Goal: Task Accomplishment & Management: Manage account settings

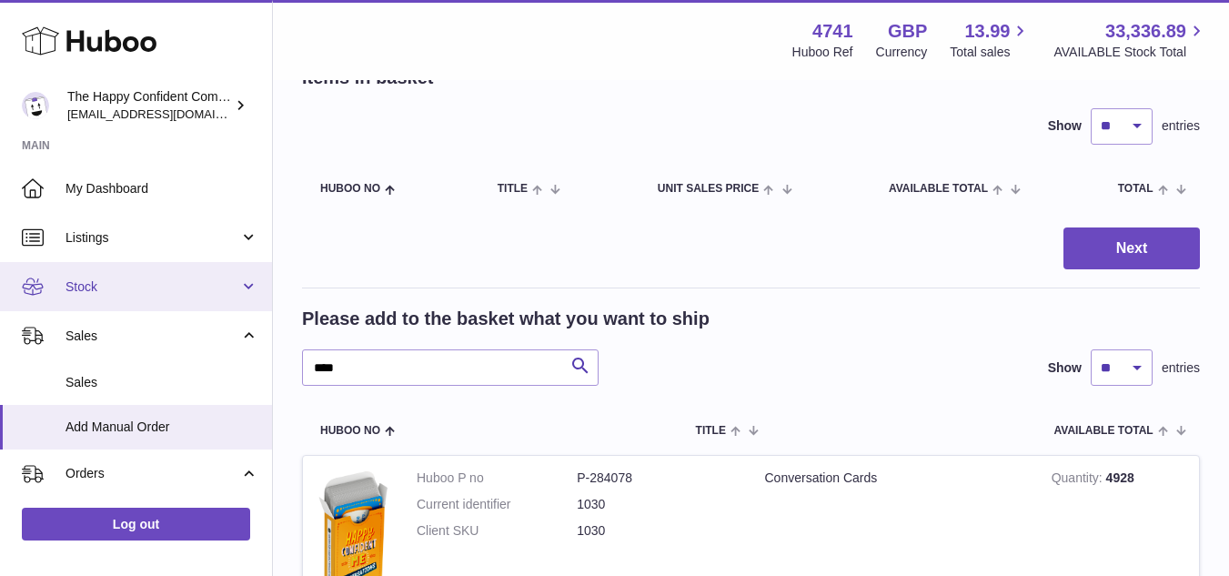
scroll to position [113, 0]
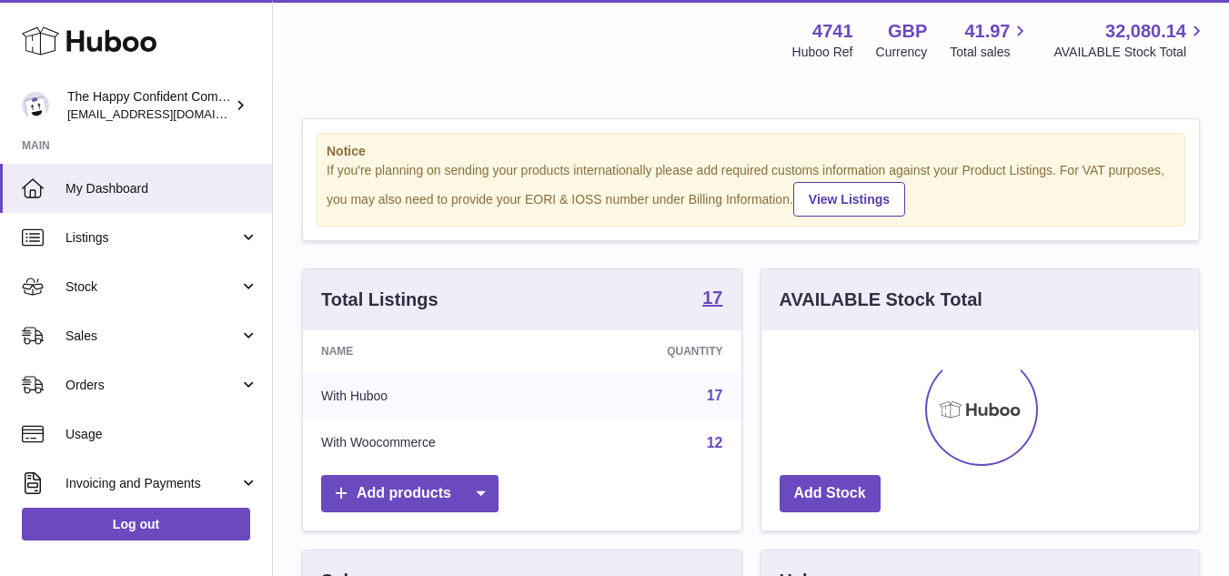
scroll to position [284, 437]
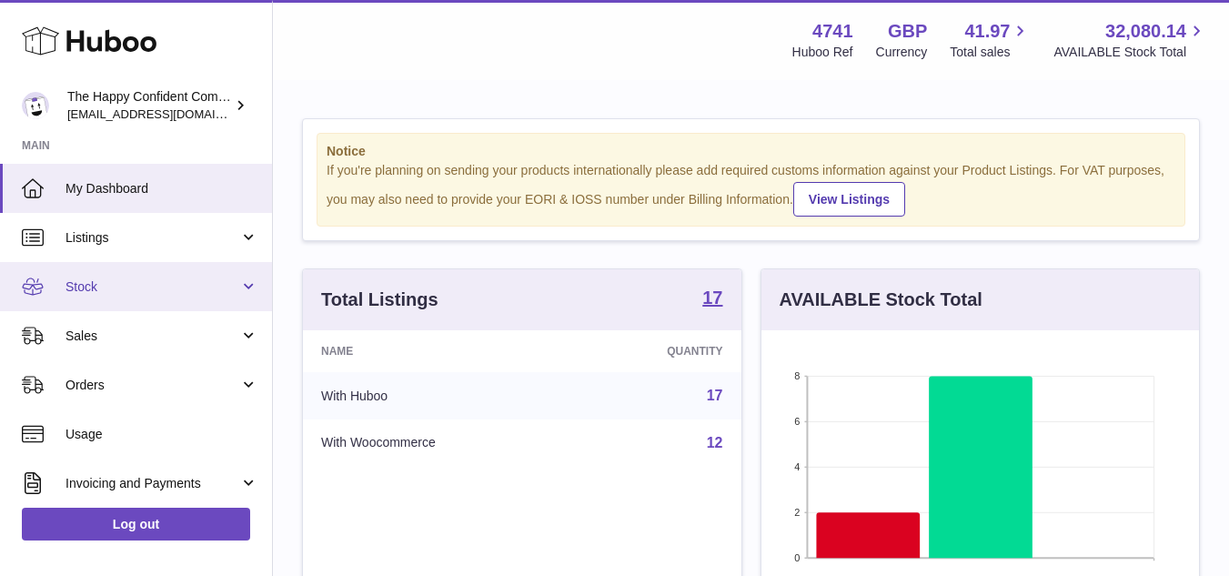
drag, startPoint x: 234, startPoint y: 277, endPoint x: 203, endPoint y: 282, distance: 31.3
click at [203, 282] on span "Stock" at bounding box center [152, 286] width 174 height 17
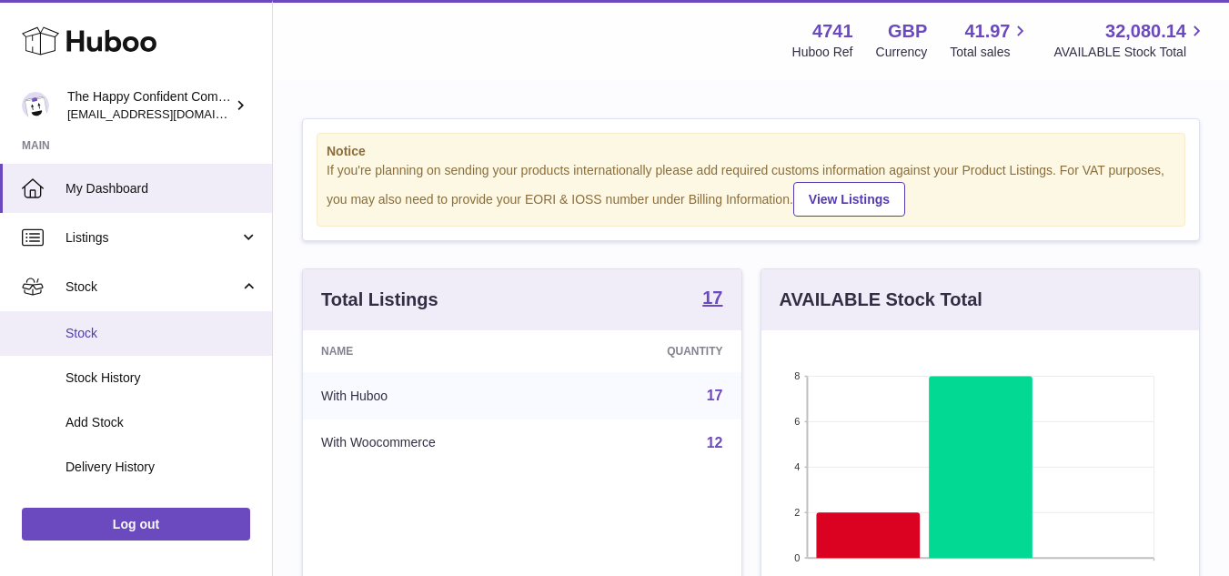
click at [111, 344] on link "Stock" at bounding box center [136, 333] width 272 height 45
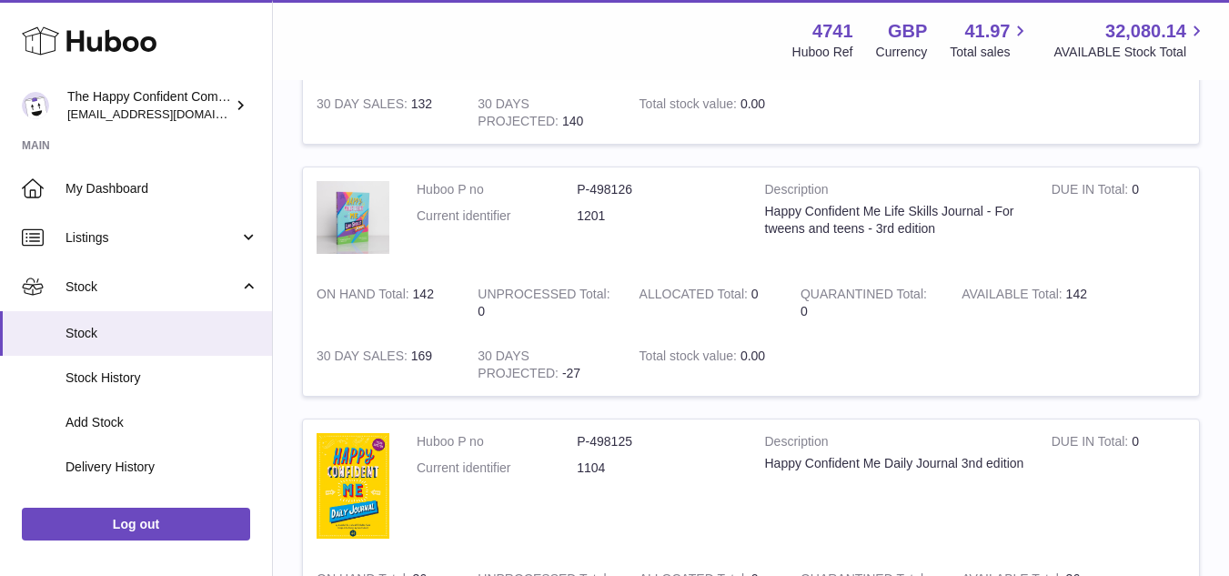
scroll to position [1990, 0]
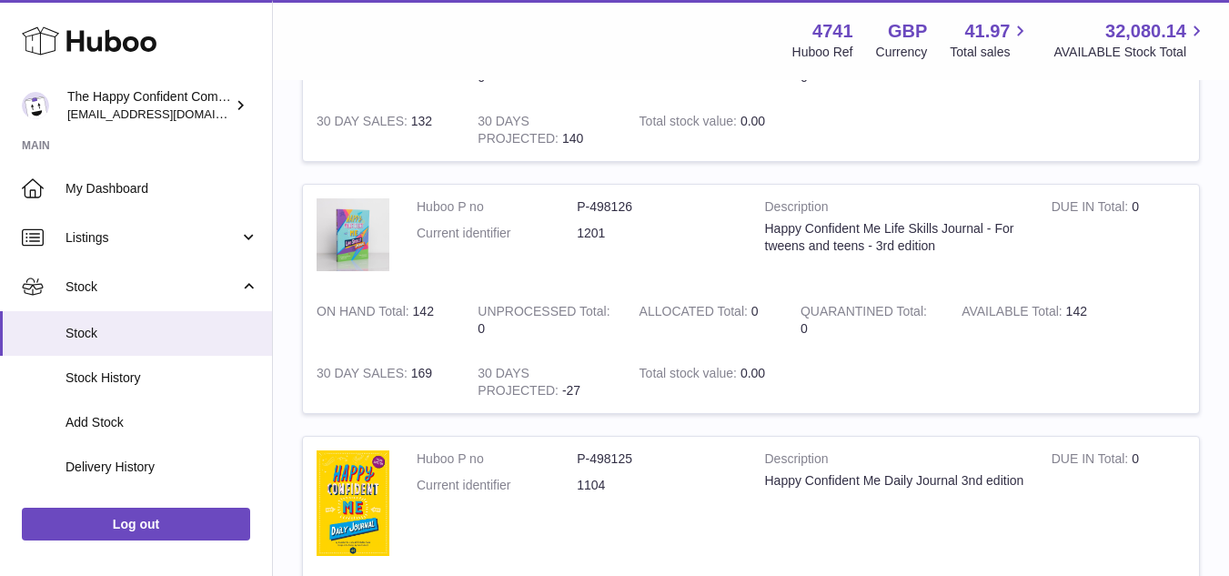
click at [837, 335] on td "QUARANTINED Total 0" at bounding box center [867, 320] width 161 height 62
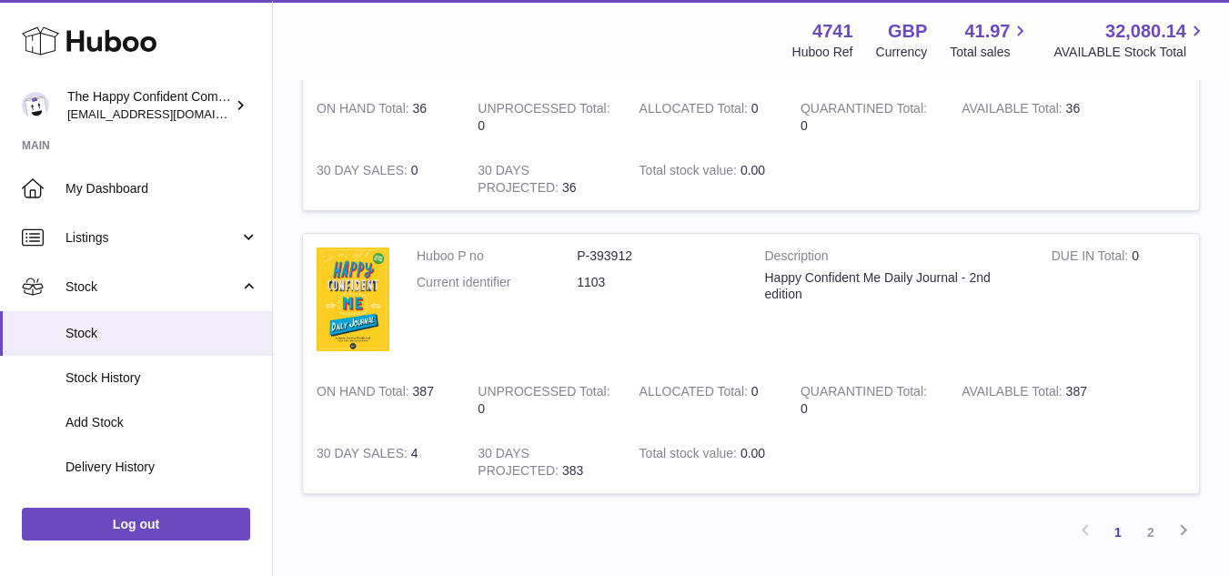
scroll to position [2608, 0]
